Goal: Find specific page/section: Find specific page/section

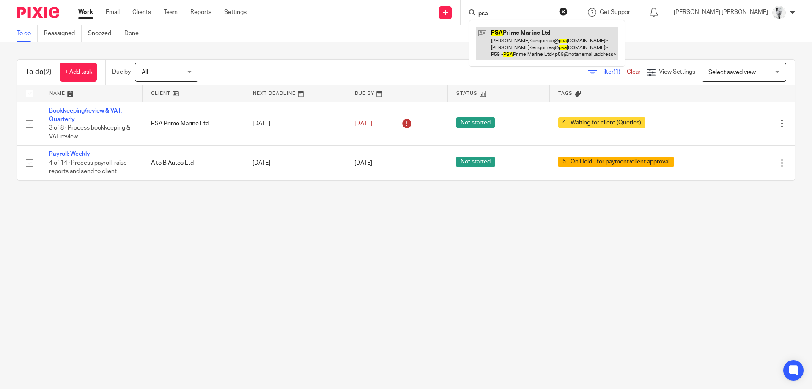
type input "psa"
click at [556, 41] on link at bounding box center [547, 43] width 143 height 33
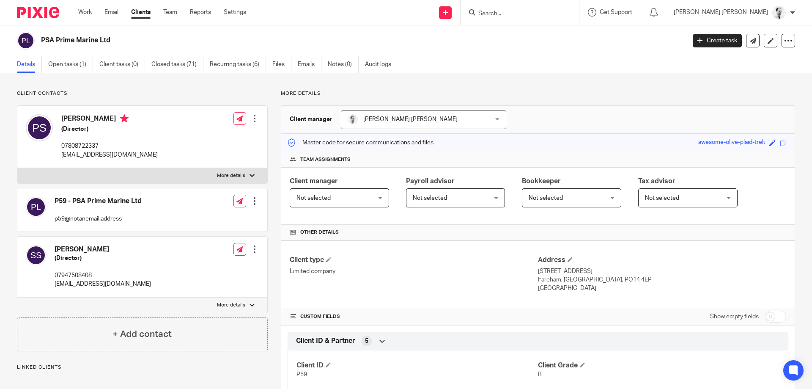
scroll to position [406, 0]
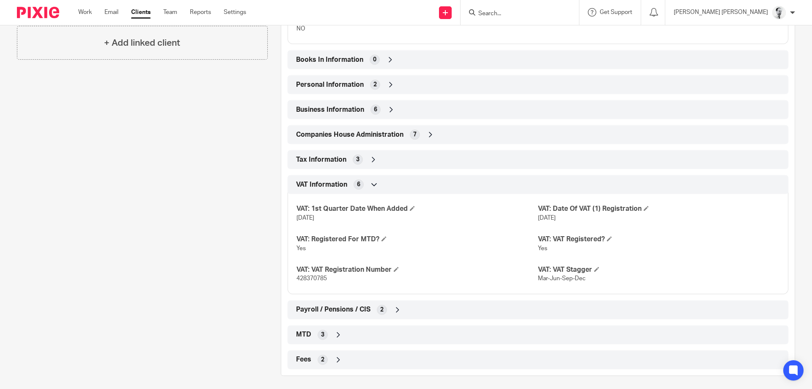
click at [538, 10] on input "Search" at bounding box center [515, 14] width 76 height 8
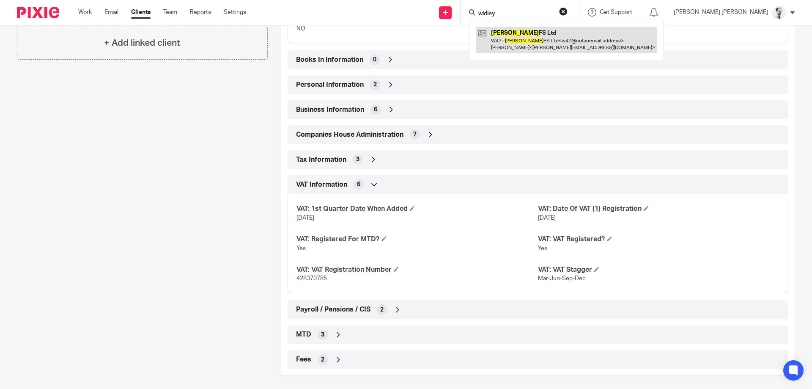
type input "widley"
click at [581, 38] on link at bounding box center [566, 40] width 181 height 26
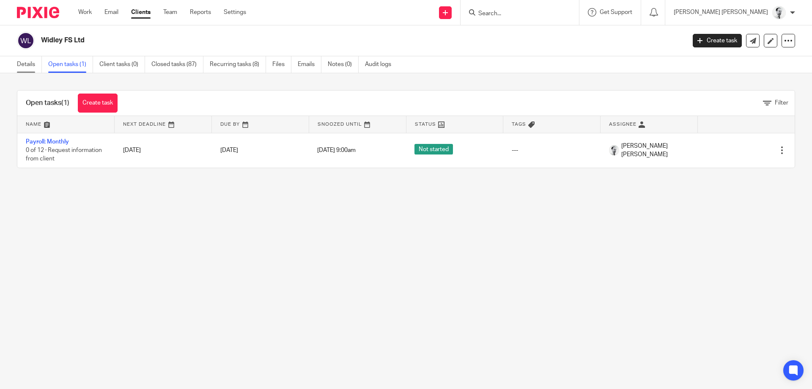
click at [28, 67] on link "Details" at bounding box center [29, 64] width 25 height 16
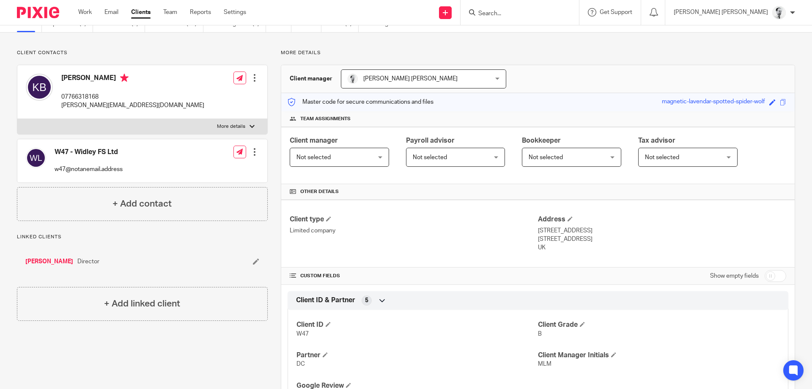
scroll to position [310, 0]
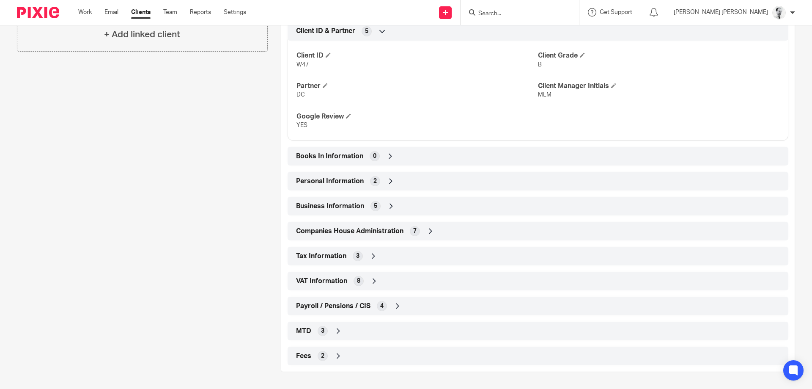
click at [335, 308] on span "Payroll / Pensions / CIS" at bounding box center [333, 305] width 74 height 9
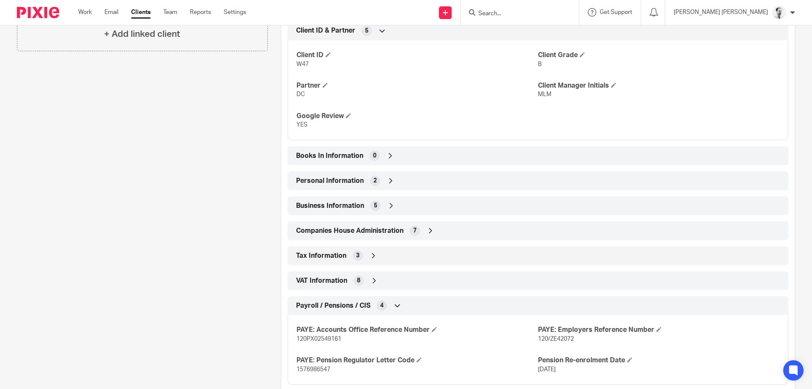
click at [343, 284] on span "VAT Information" at bounding box center [321, 280] width 51 height 9
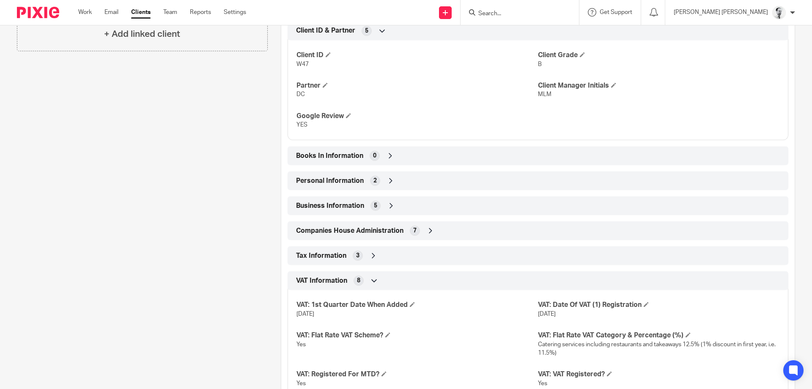
scroll to position [391, 0]
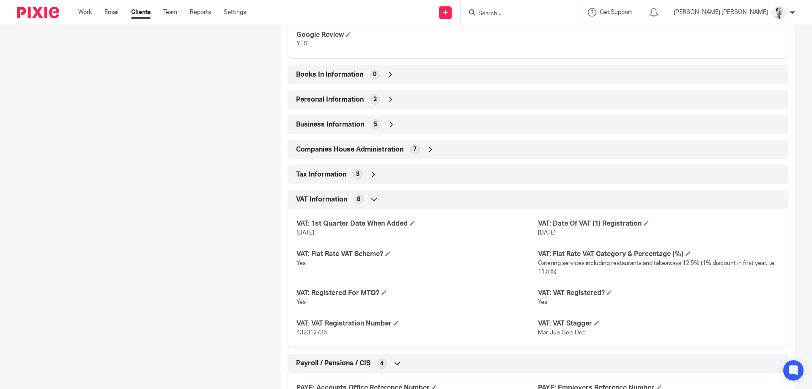
click at [319, 331] on span "432312735" at bounding box center [311, 332] width 30 height 6
click at [318, 331] on span "432312735" at bounding box center [311, 332] width 30 height 6
copy span "432312735"
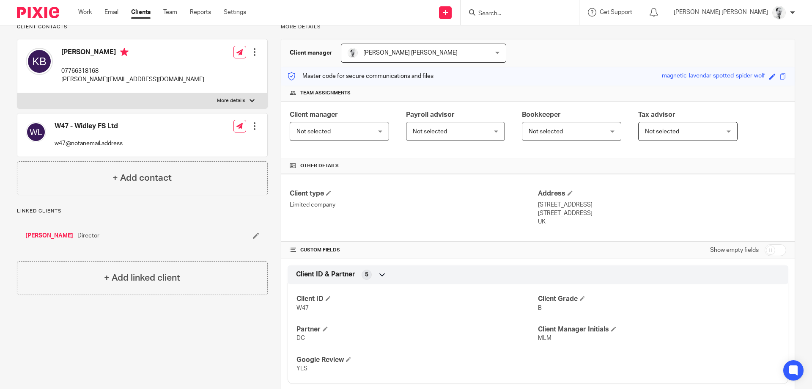
scroll to position [0, 0]
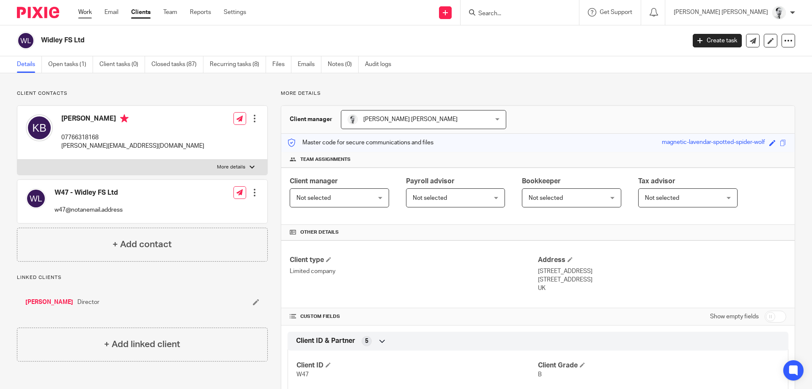
click at [88, 11] on link "Work" at bounding box center [85, 12] width 14 height 8
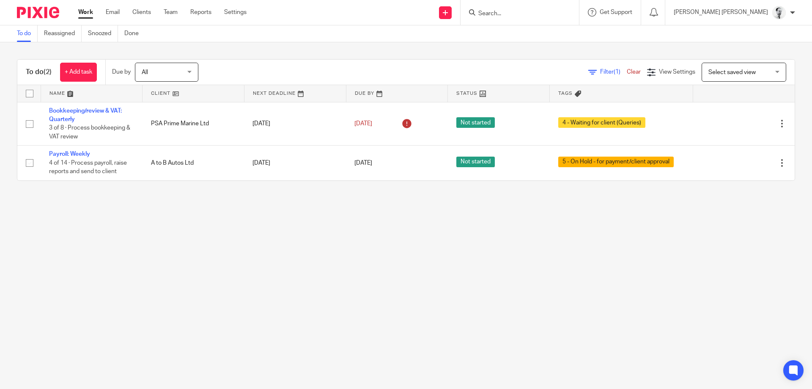
click at [173, 75] on span "All" at bounding box center [164, 72] width 45 height 18
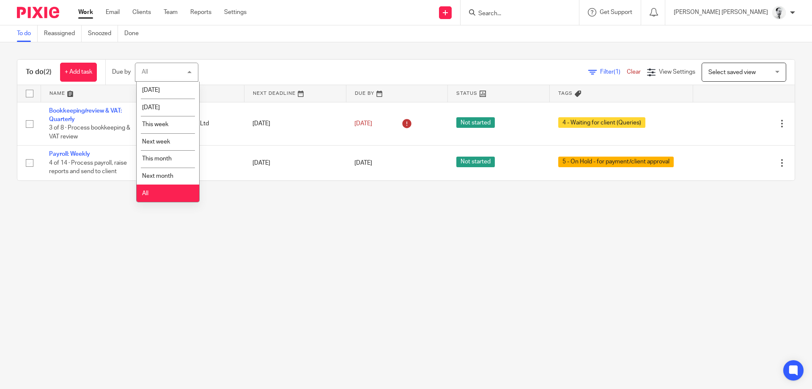
click at [170, 69] on div "All All" at bounding box center [166, 72] width 63 height 19
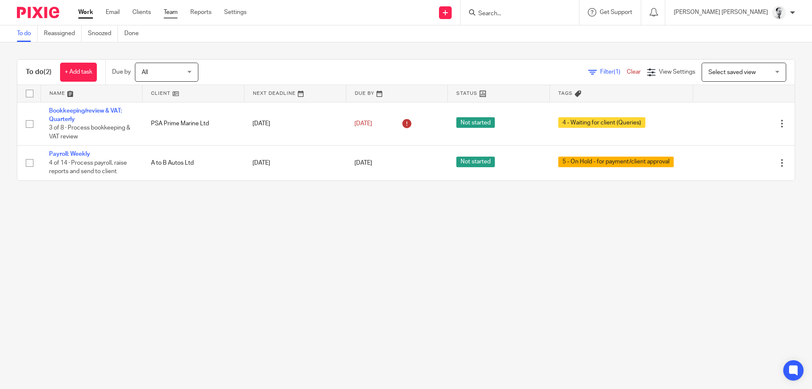
click at [170, 13] on link "Team" at bounding box center [171, 12] width 14 height 8
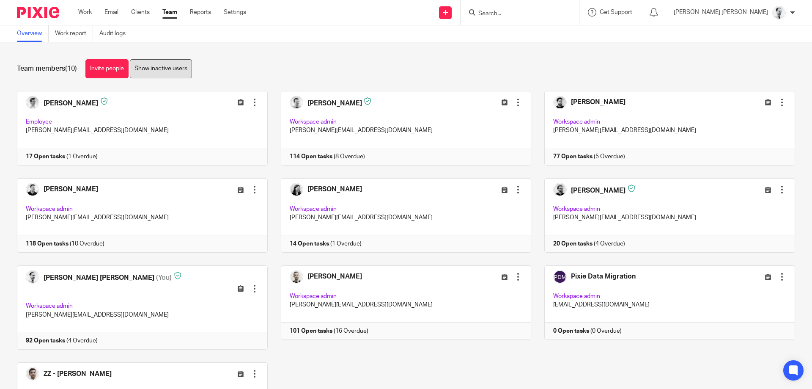
click at [164, 72] on link "Show inactive users" at bounding box center [161, 68] width 62 height 19
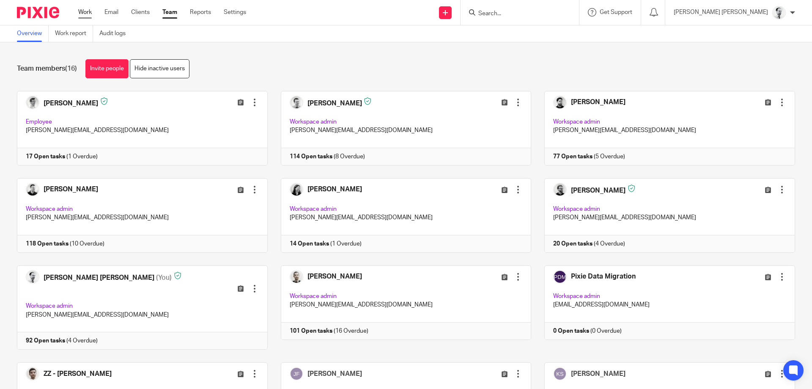
click at [90, 15] on link "Work" at bounding box center [85, 12] width 14 height 8
